Goal: Task Accomplishment & Management: Manage account settings

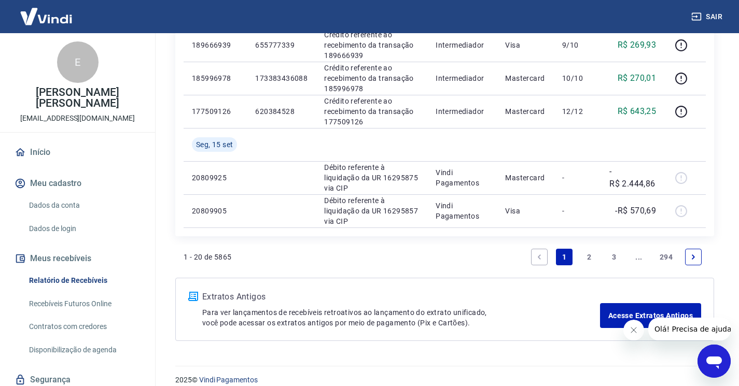
scroll to position [759, 0]
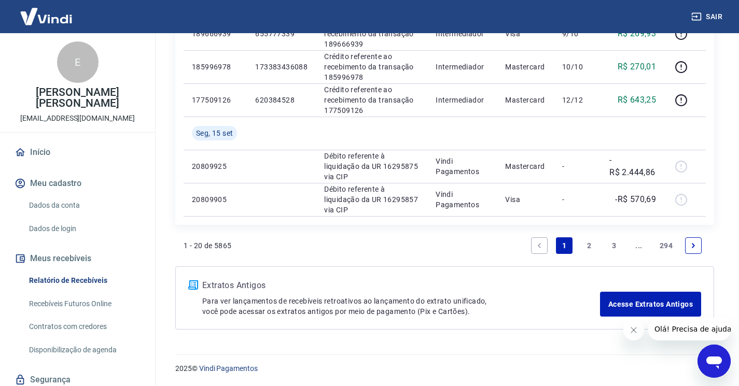
click at [589, 242] on link "2" at bounding box center [589, 246] width 17 height 17
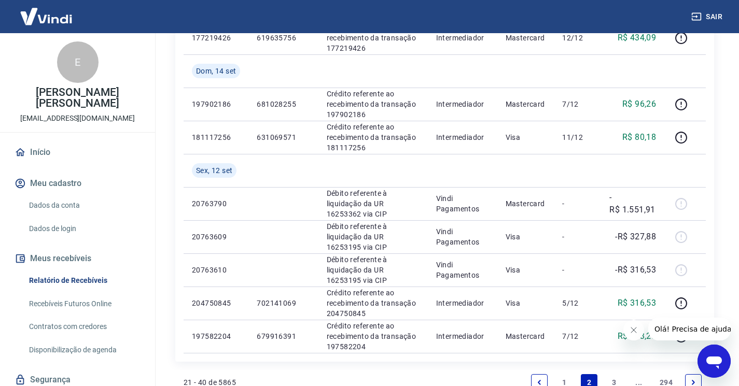
scroll to position [571, 0]
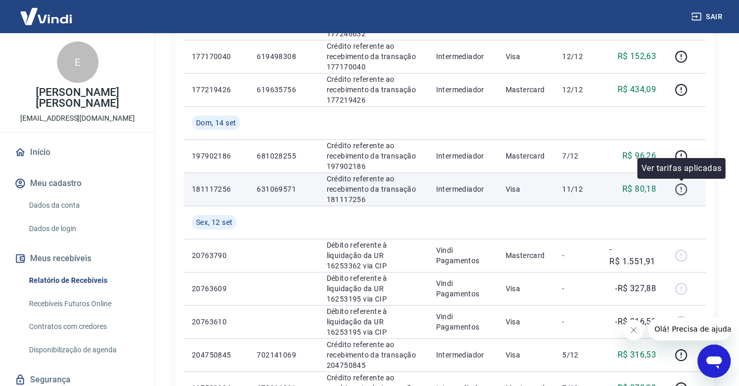
click at [682, 191] on icon "button" at bounding box center [681, 189] width 13 height 13
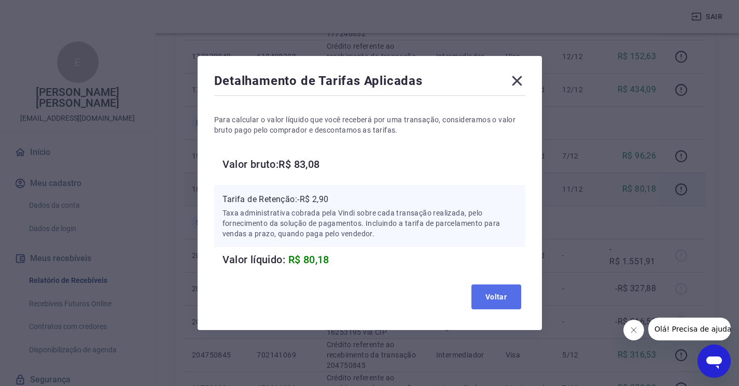
click at [491, 296] on button "Voltar" at bounding box center [497, 297] width 50 height 25
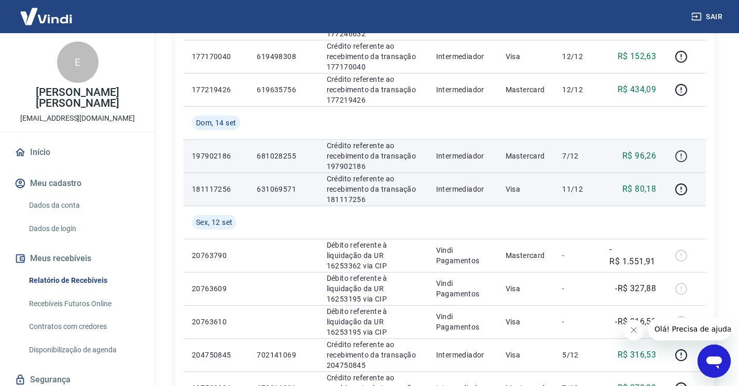
click at [685, 157] on icon "button" at bounding box center [681, 156] width 13 height 13
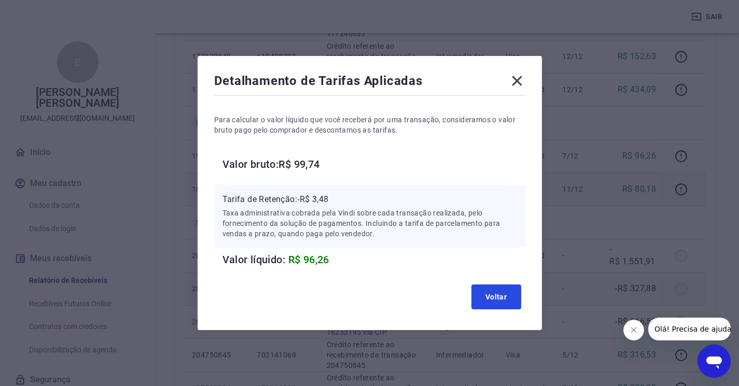
click at [500, 294] on button "Voltar" at bounding box center [497, 297] width 50 height 25
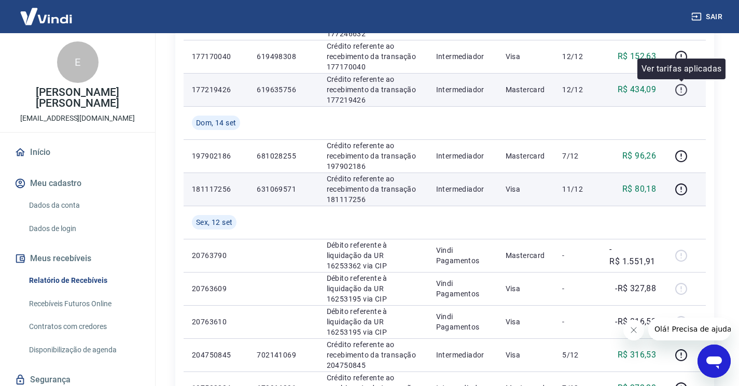
click at [682, 93] on icon "button" at bounding box center [681, 90] width 13 height 13
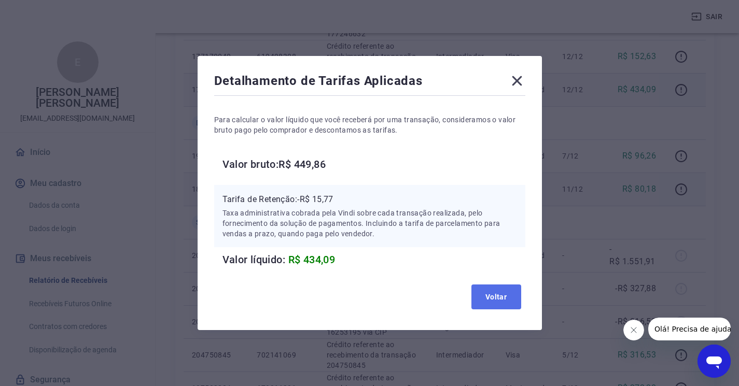
click at [499, 293] on button "Voltar" at bounding box center [497, 297] width 50 height 25
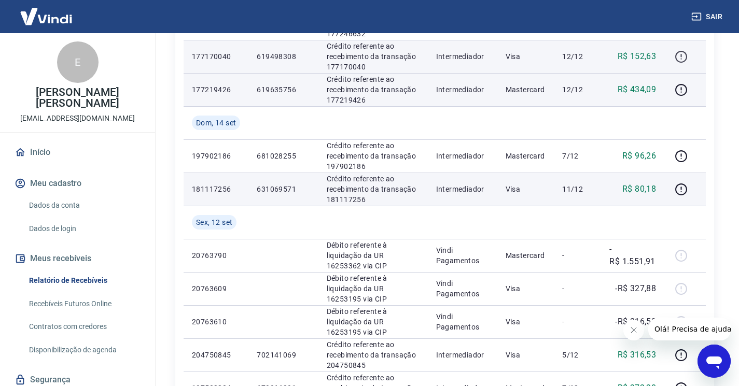
click at [680, 59] on icon "button" at bounding box center [681, 56] width 13 height 13
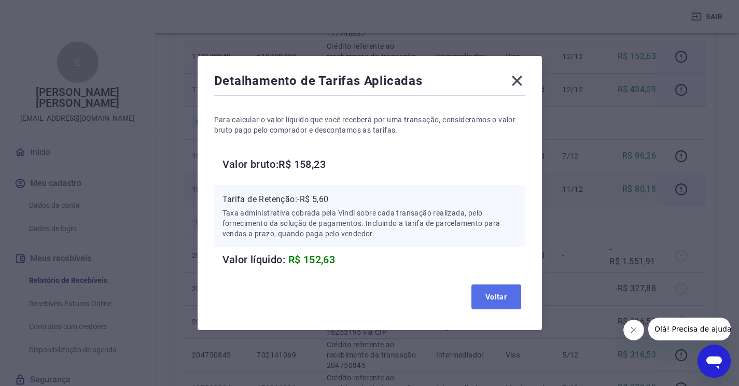
click at [489, 296] on button "Voltar" at bounding box center [497, 297] width 50 height 25
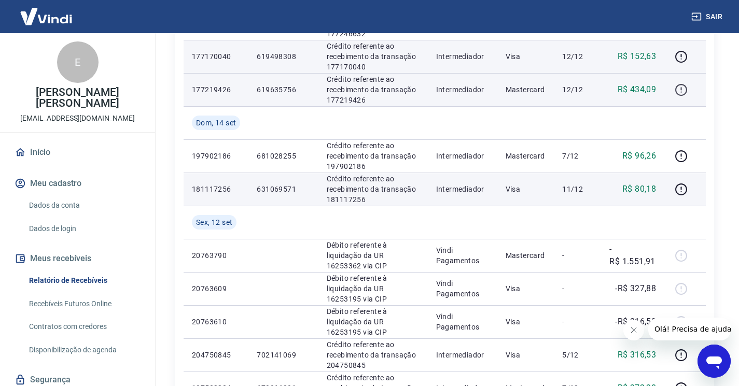
click at [682, 90] on icon "button" at bounding box center [681, 88] width 1 height 3
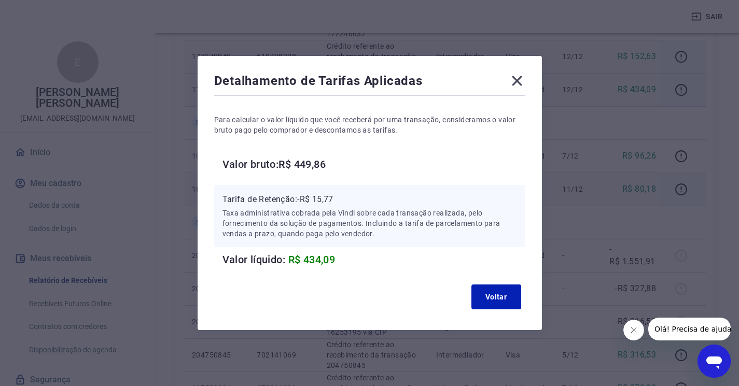
click at [522, 77] on icon at bounding box center [517, 81] width 10 height 10
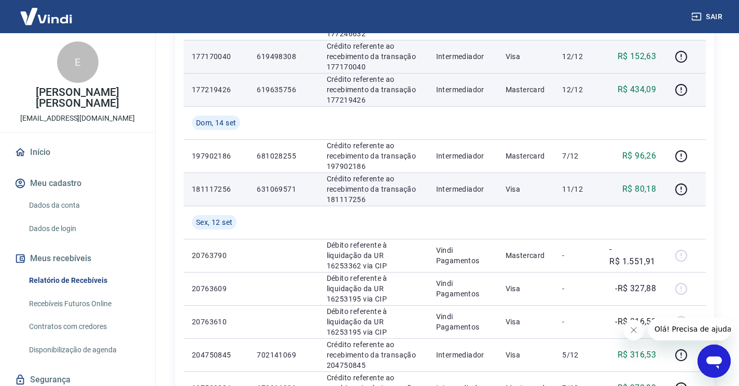
scroll to position [519, 0]
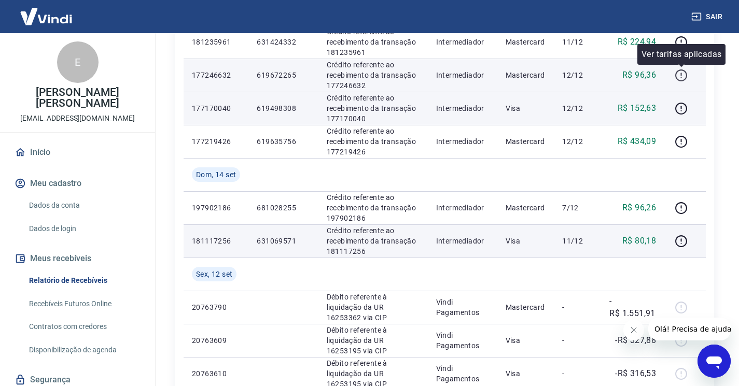
click at [680, 76] on icon "button" at bounding box center [681, 75] width 13 height 13
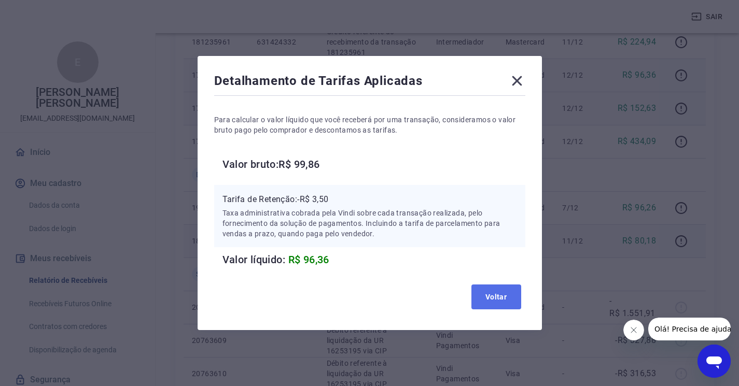
click at [483, 307] on button "Voltar" at bounding box center [497, 297] width 50 height 25
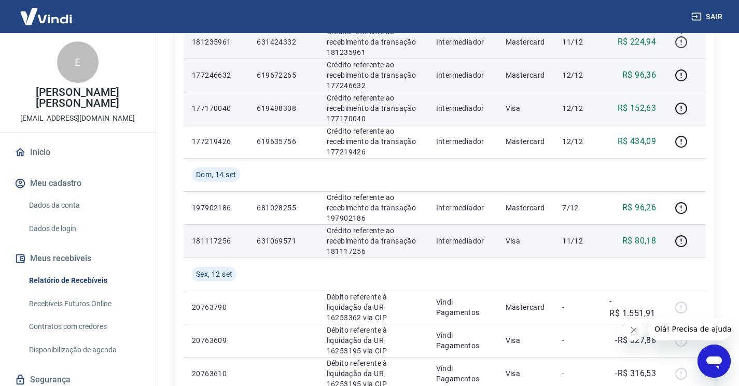
click at [683, 44] on icon "button" at bounding box center [681, 42] width 13 height 13
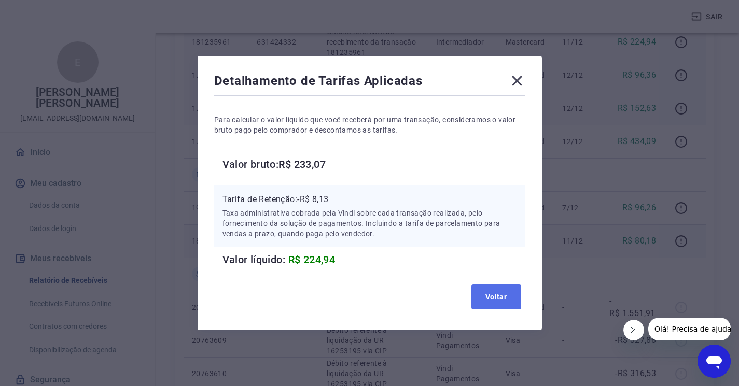
click at [498, 308] on button "Voltar" at bounding box center [497, 297] width 50 height 25
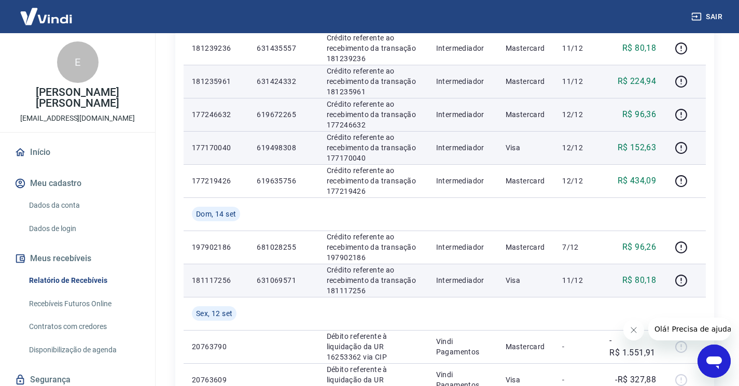
scroll to position [467, 0]
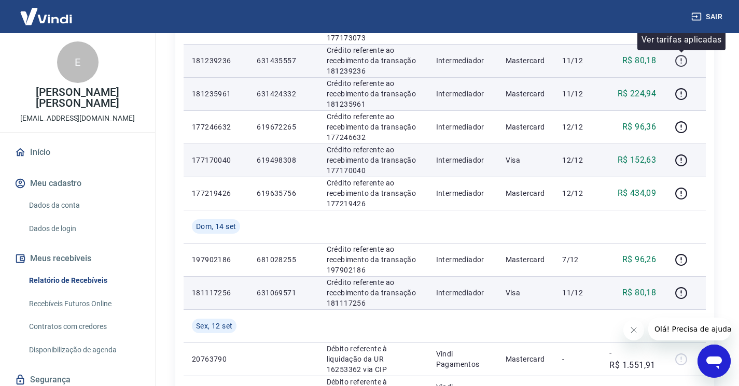
click at [684, 60] on icon "button" at bounding box center [681, 60] width 13 height 13
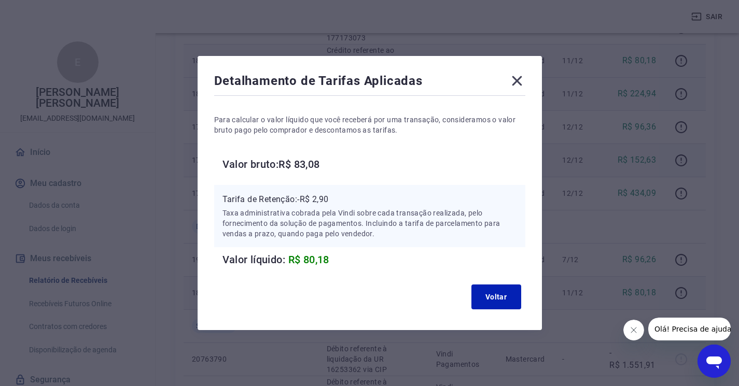
click at [489, 282] on div "Voltar" at bounding box center [369, 297] width 311 height 33
click at [493, 291] on button "Voltar" at bounding box center [497, 297] width 50 height 25
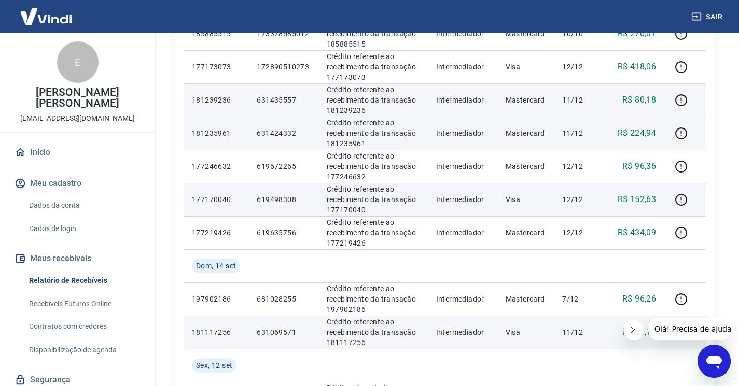
scroll to position [415, 0]
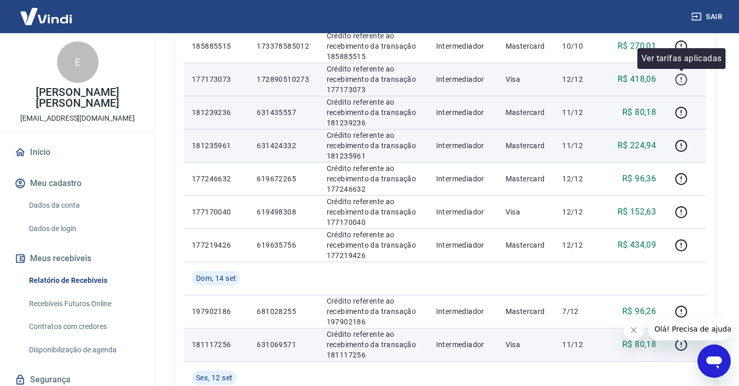
click at [680, 78] on icon "button" at bounding box center [681, 79] width 13 height 13
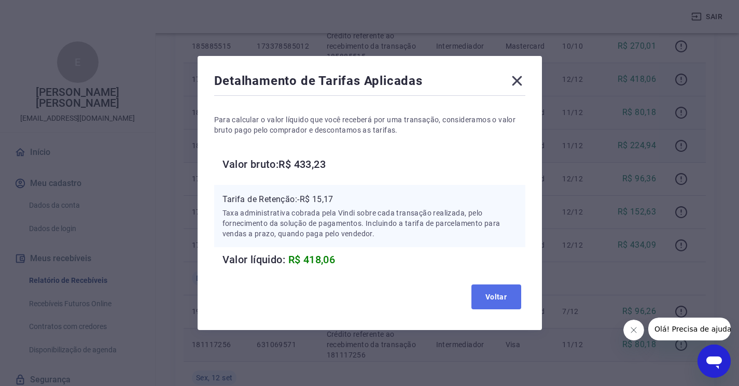
click at [510, 292] on button "Voltar" at bounding box center [497, 297] width 50 height 25
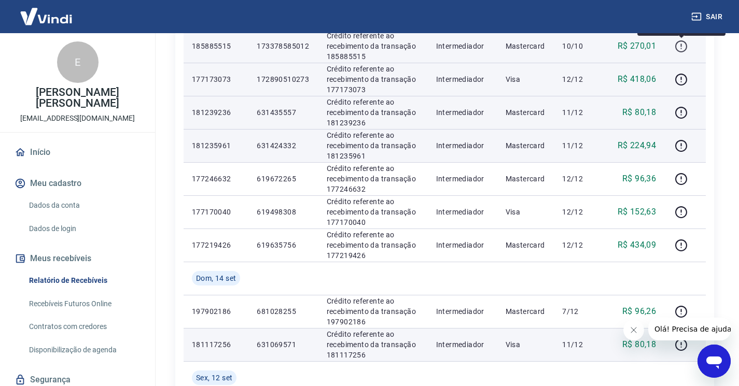
click at [682, 46] on icon "button" at bounding box center [681, 45] width 1 height 3
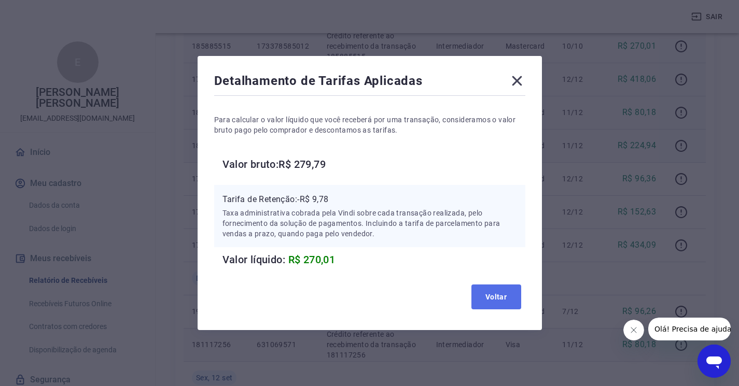
click at [489, 301] on button "Voltar" at bounding box center [497, 297] width 50 height 25
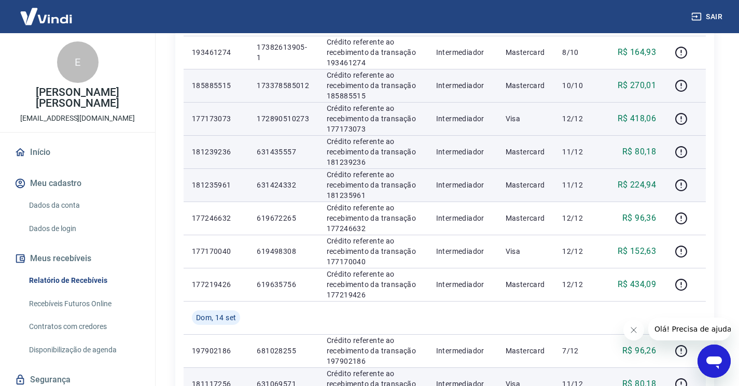
scroll to position [363, 0]
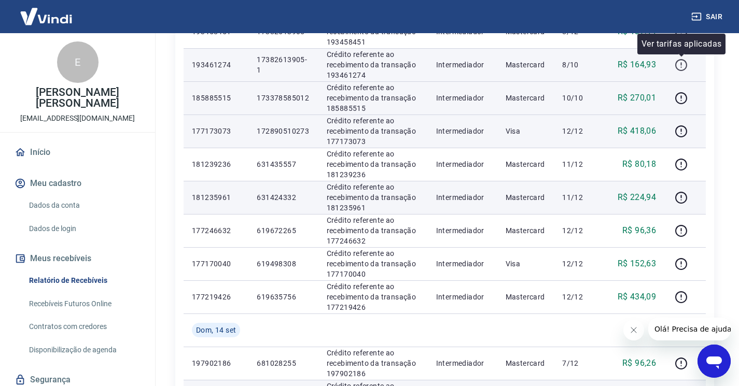
click at [682, 61] on icon "button" at bounding box center [681, 65] width 13 height 13
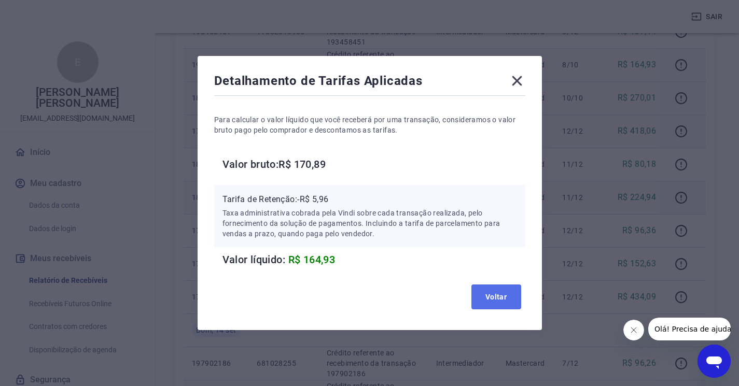
click at [488, 298] on button "Voltar" at bounding box center [497, 297] width 50 height 25
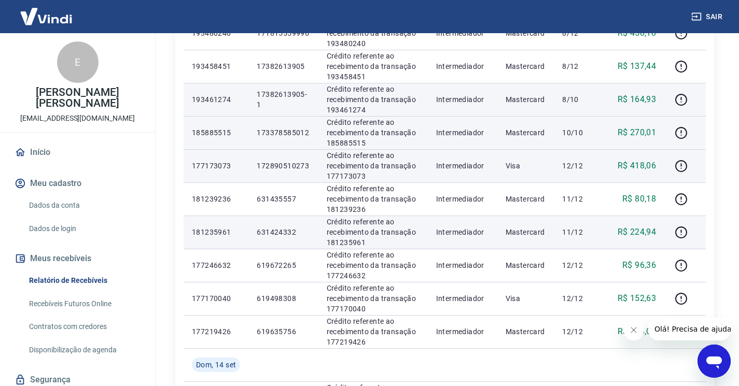
scroll to position [311, 0]
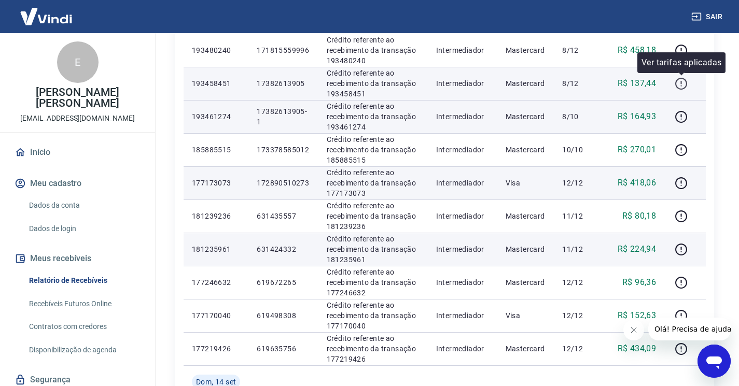
click at [682, 82] on icon "button" at bounding box center [681, 82] width 1 height 3
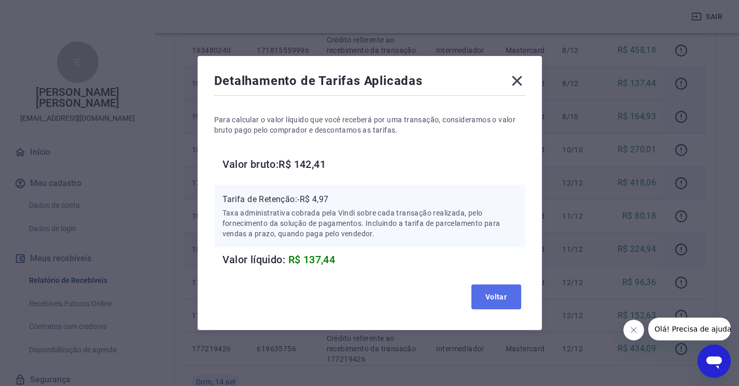
click at [500, 300] on button "Voltar" at bounding box center [497, 297] width 50 height 25
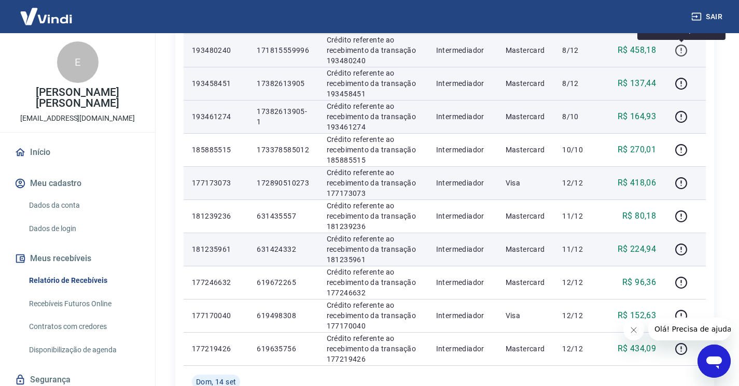
click at [683, 52] on icon "button" at bounding box center [681, 50] width 13 height 13
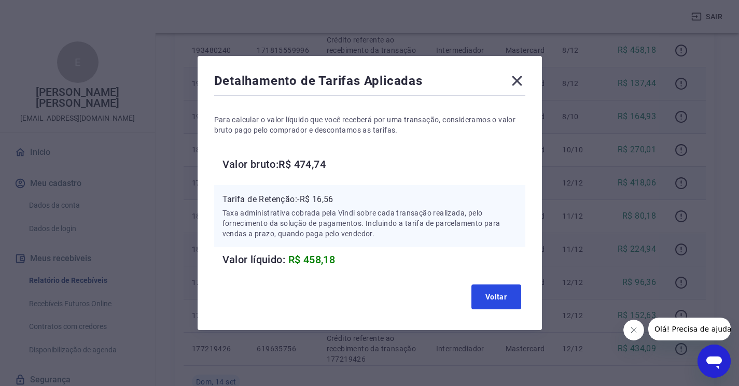
click at [502, 295] on button "Voltar" at bounding box center [497, 297] width 50 height 25
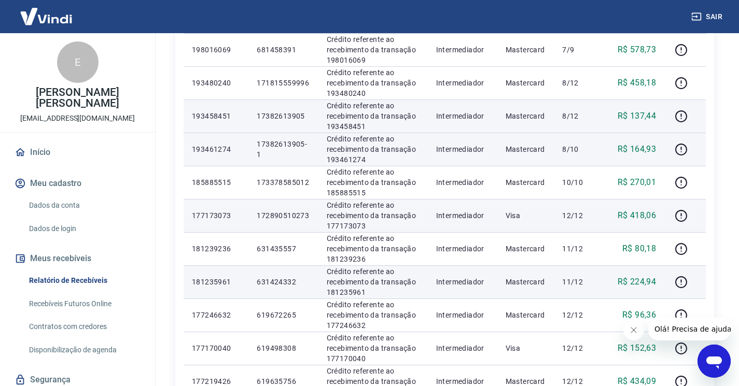
scroll to position [259, 0]
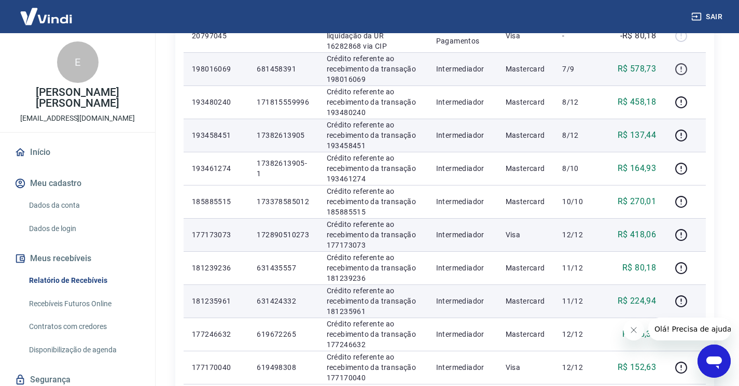
click at [686, 71] on icon "button" at bounding box center [681, 69] width 12 height 12
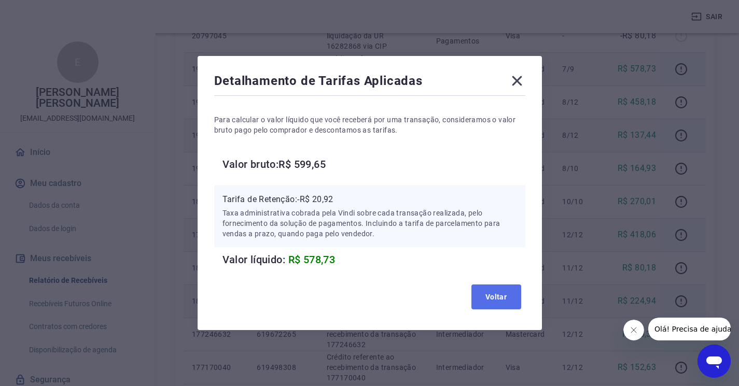
click at [510, 297] on button "Voltar" at bounding box center [497, 297] width 50 height 25
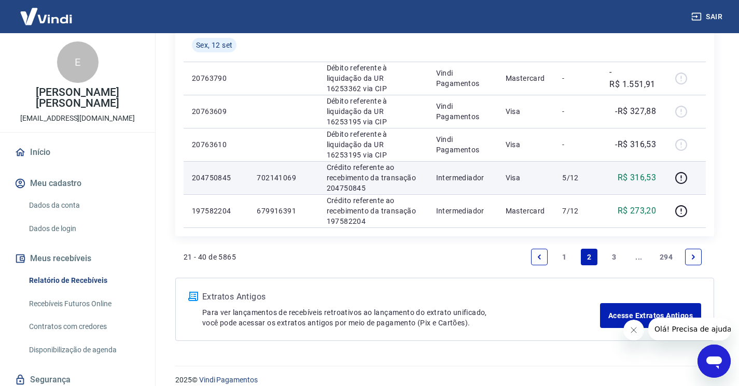
scroll to position [759, 0]
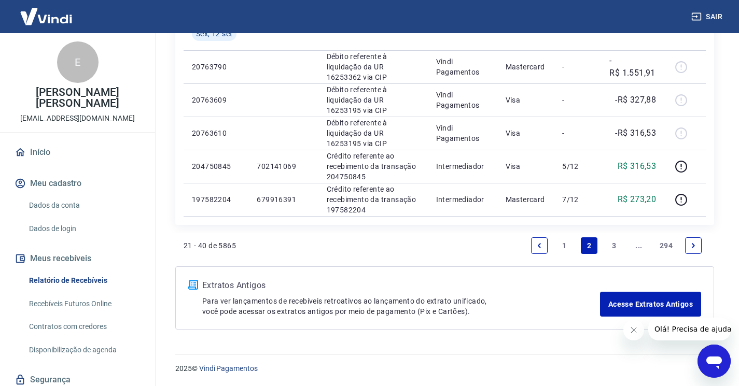
click at [564, 246] on link "1" at bounding box center [564, 246] width 17 height 17
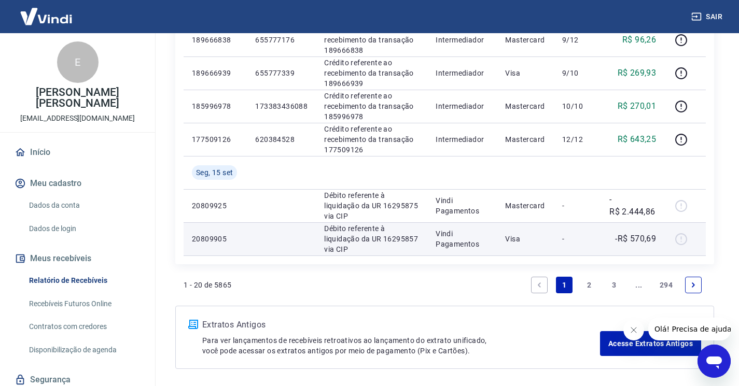
scroll to position [708, 0]
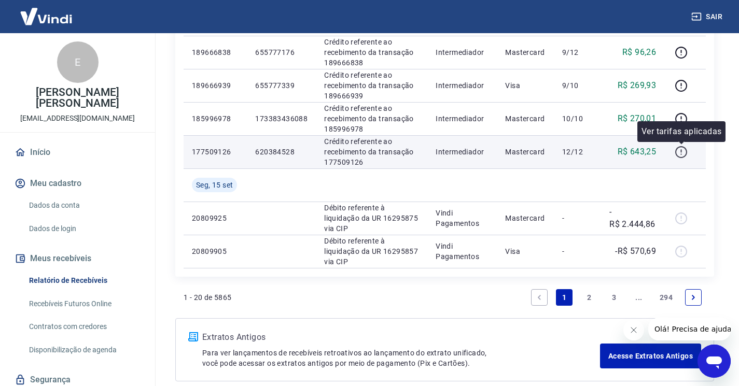
click at [684, 154] on icon "button" at bounding box center [681, 152] width 13 height 13
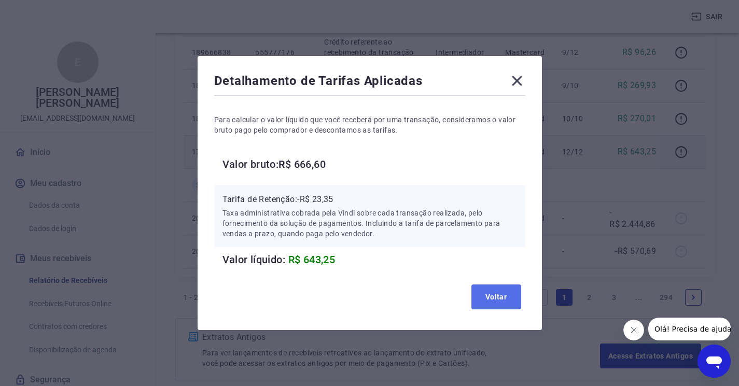
click at [499, 292] on button "Voltar" at bounding box center [497, 297] width 50 height 25
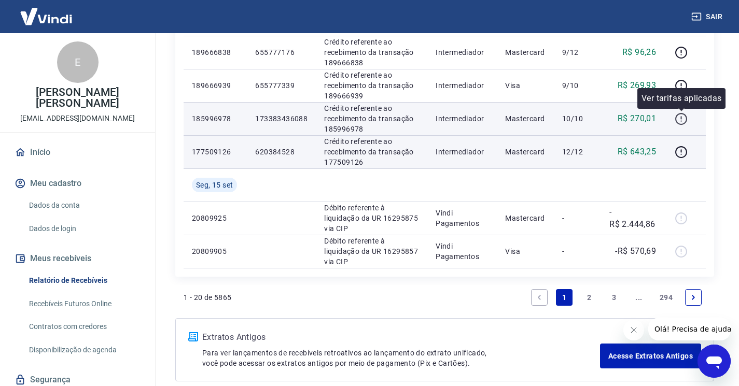
click at [684, 119] on icon "button" at bounding box center [681, 119] width 13 height 13
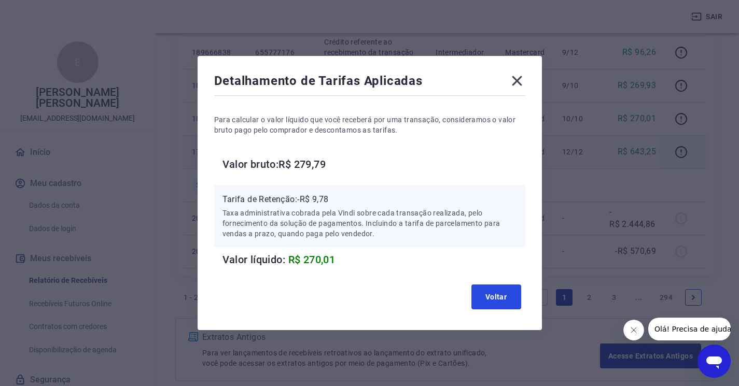
drag, startPoint x: 489, startPoint y: 296, endPoint x: 508, endPoint y: 287, distance: 21.1
click at [488, 296] on button "Voltar" at bounding box center [497, 297] width 50 height 25
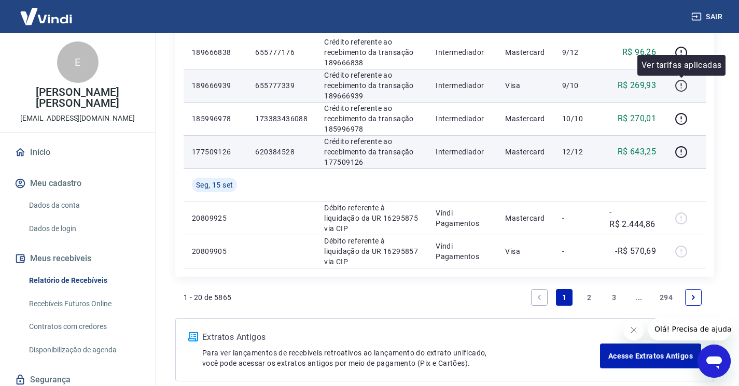
click at [683, 82] on icon "button" at bounding box center [681, 85] width 13 height 13
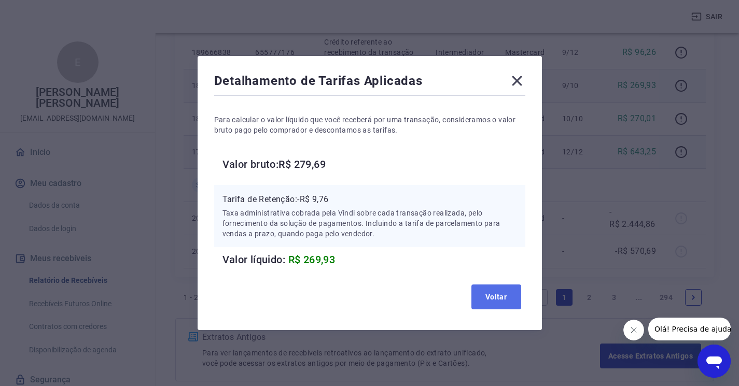
click at [502, 299] on button "Voltar" at bounding box center [497, 297] width 50 height 25
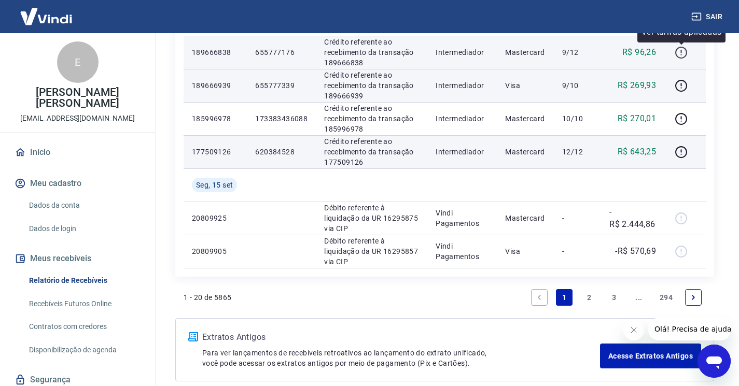
click at [679, 48] on icon "button" at bounding box center [681, 52] width 13 height 13
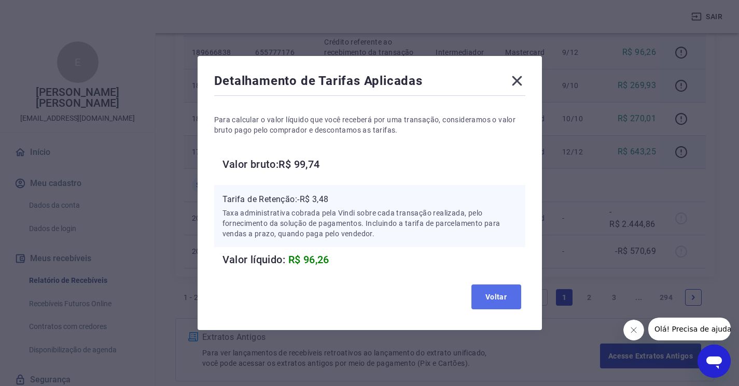
click at [489, 306] on button "Voltar" at bounding box center [497, 297] width 50 height 25
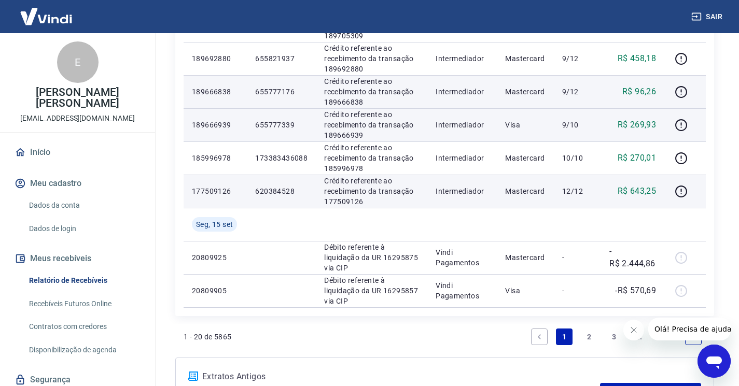
scroll to position [656, 0]
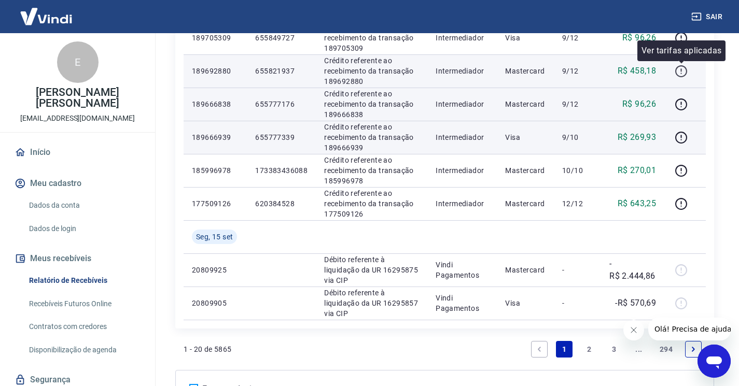
click at [681, 70] on icon "button" at bounding box center [681, 71] width 13 height 13
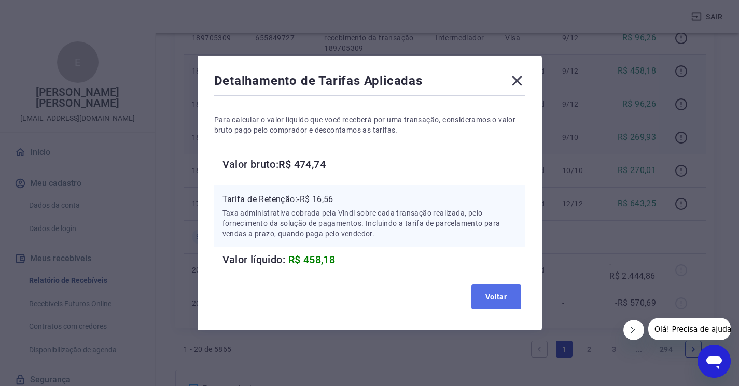
click at [493, 301] on button "Voltar" at bounding box center [497, 297] width 50 height 25
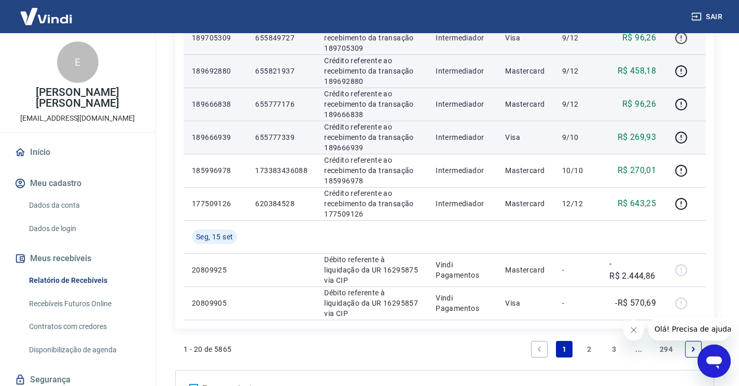
click at [680, 38] on icon "button" at bounding box center [681, 38] width 13 height 13
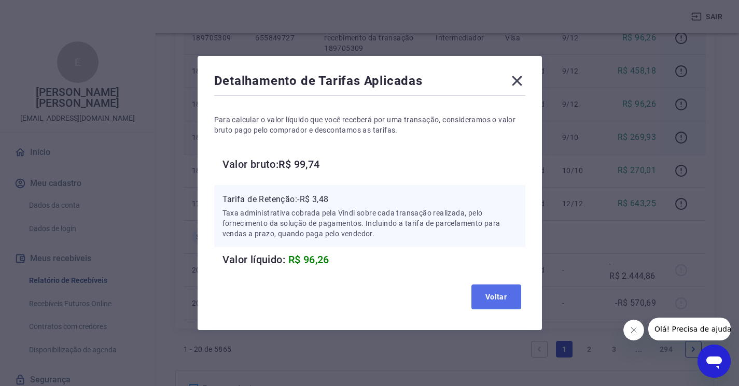
click at [502, 296] on button "Voltar" at bounding box center [497, 297] width 50 height 25
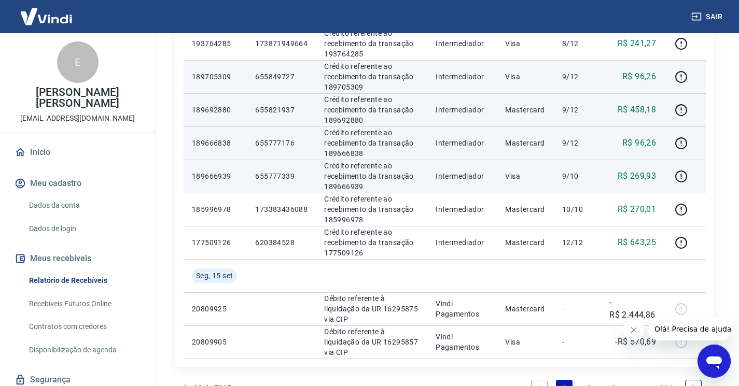
scroll to position [604, 0]
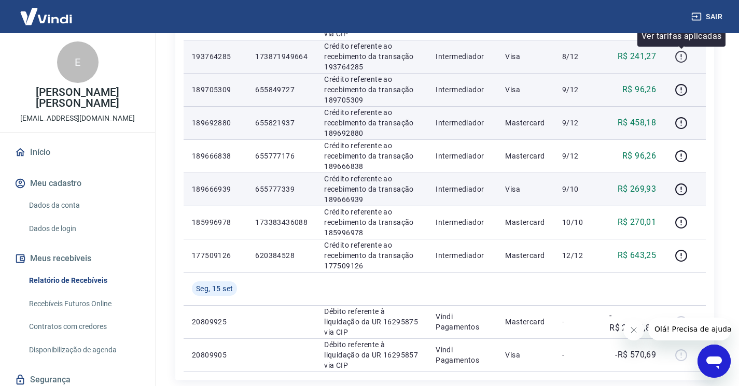
click at [684, 58] on icon "button" at bounding box center [681, 56] width 13 height 13
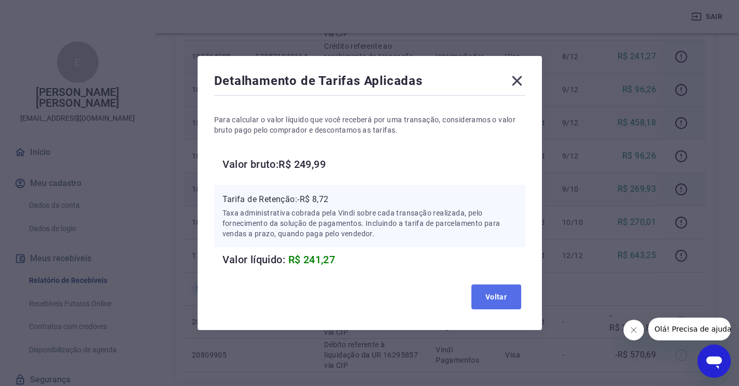
click at [505, 300] on button "Voltar" at bounding box center [497, 297] width 50 height 25
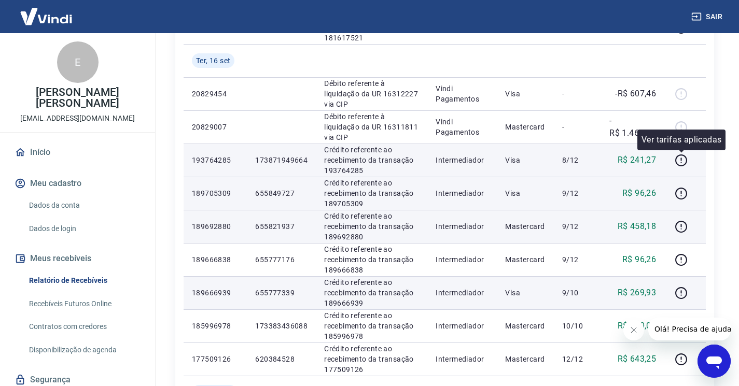
scroll to position [448, 0]
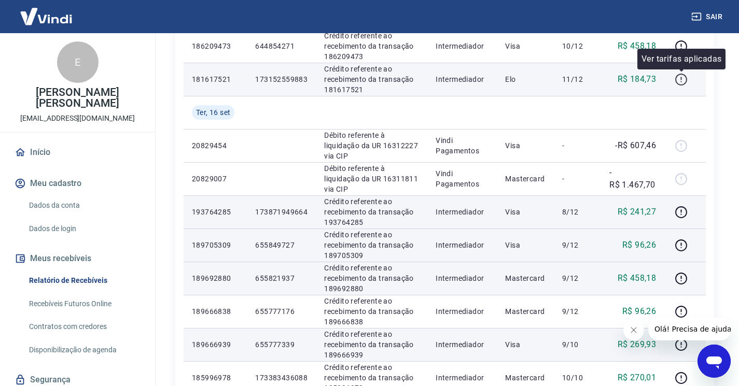
click at [684, 79] on icon "button" at bounding box center [681, 79] width 13 height 13
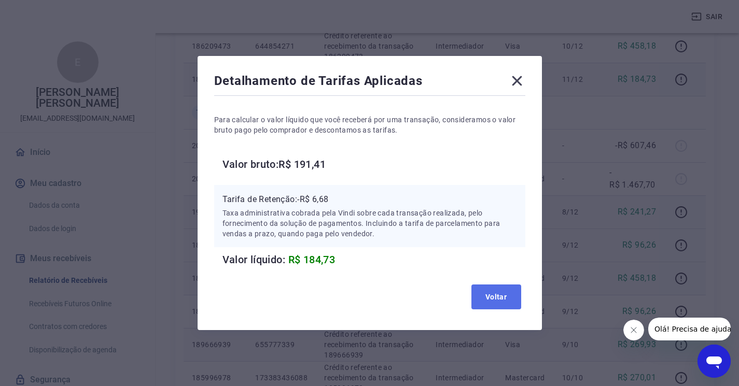
click at [488, 294] on button "Voltar" at bounding box center [497, 297] width 50 height 25
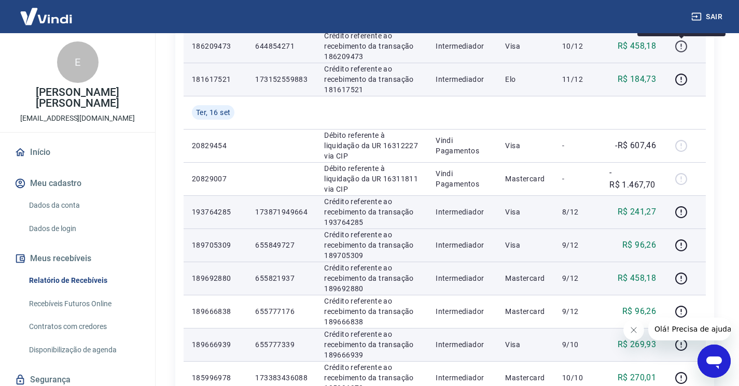
click at [680, 46] on icon "button" at bounding box center [681, 46] width 13 height 13
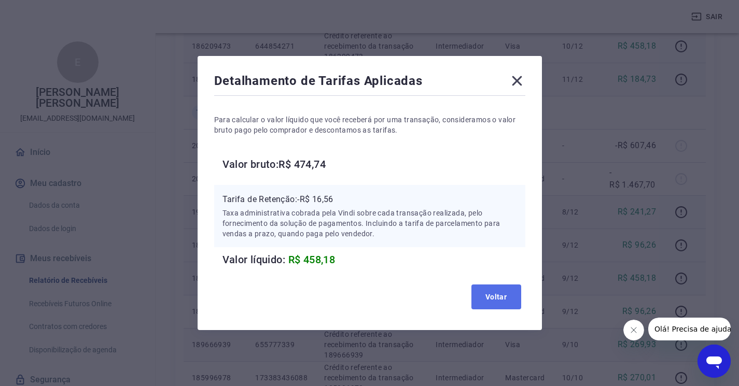
click at [497, 297] on button "Voltar" at bounding box center [497, 297] width 50 height 25
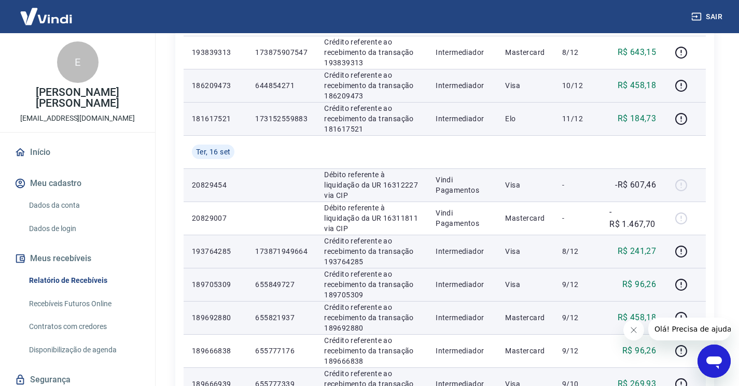
scroll to position [396, 0]
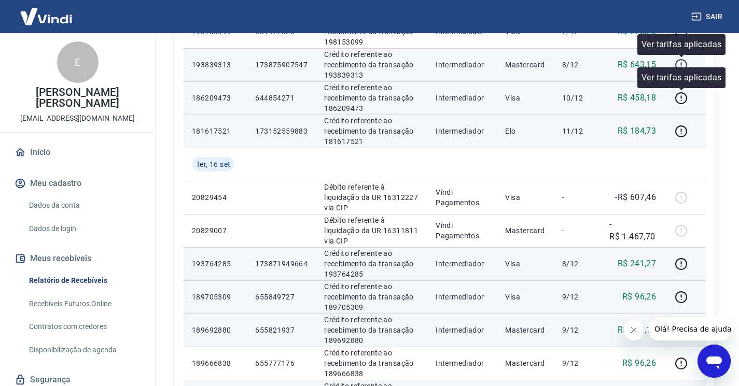
click at [685, 65] on icon "button" at bounding box center [681, 65] width 13 height 13
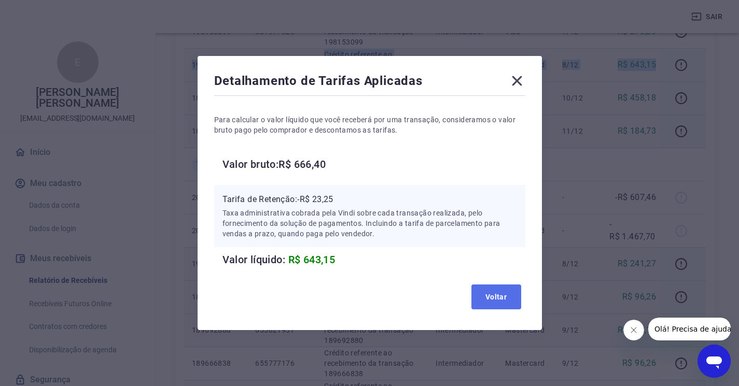
click at [489, 297] on button "Voltar" at bounding box center [497, 297] width 50 height 25
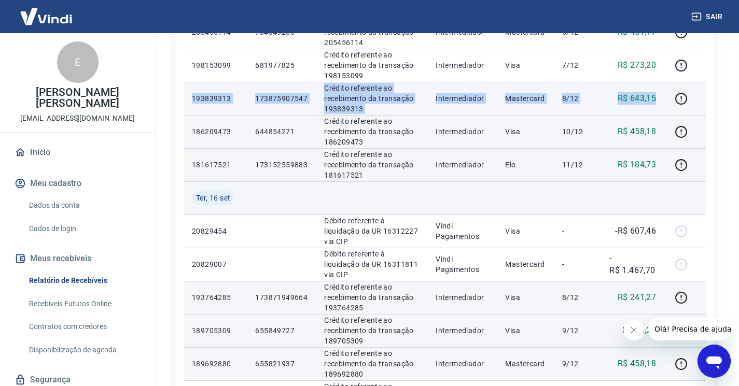
scroll to position [344, 0]
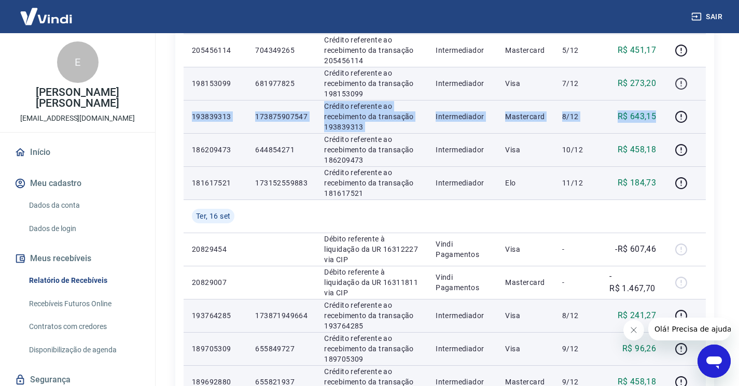
click at [685, 79] on icon "button" at bounding box center [681, 83] width 13 height 13
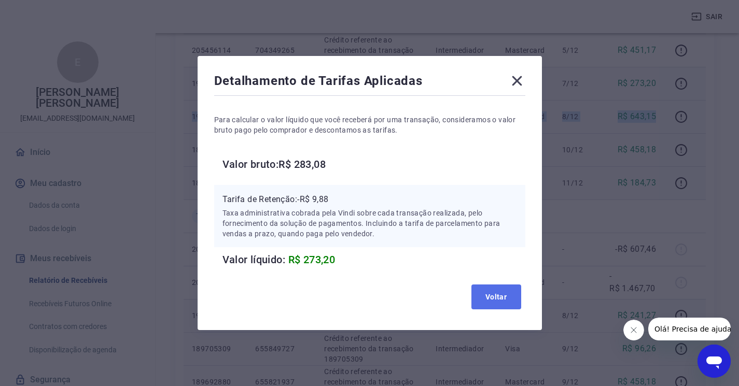
click at [500, 306] on button "Voltar" at bounding box center [497, 297] width 50 height 25
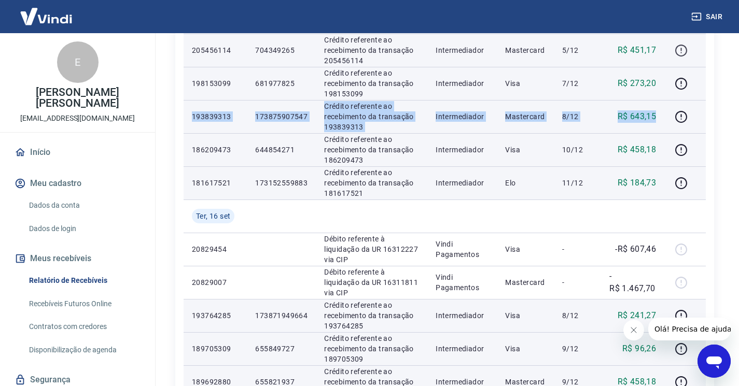
click at [684, 50] on icon "button" at bounding box center [681, 50] width 13 height 13
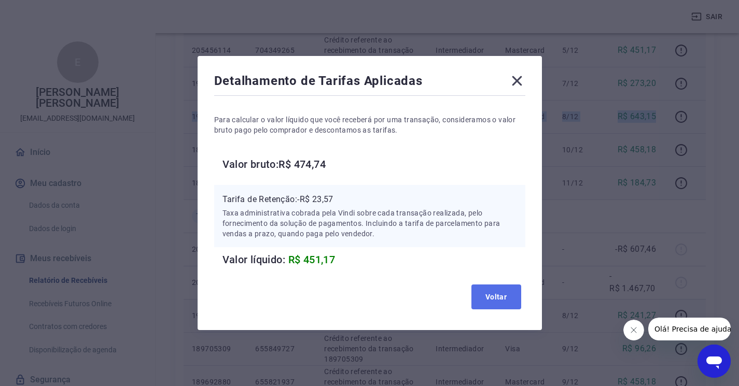
click at [503, 299] on button "Voltar" at bounding box center [497, 297] width 50 height 25
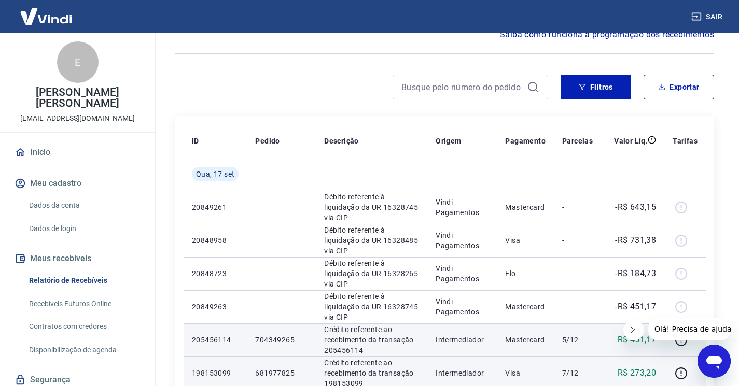
scroll to position [33, 0]
